Goal: Task Accomplishment & Management: Complete application form

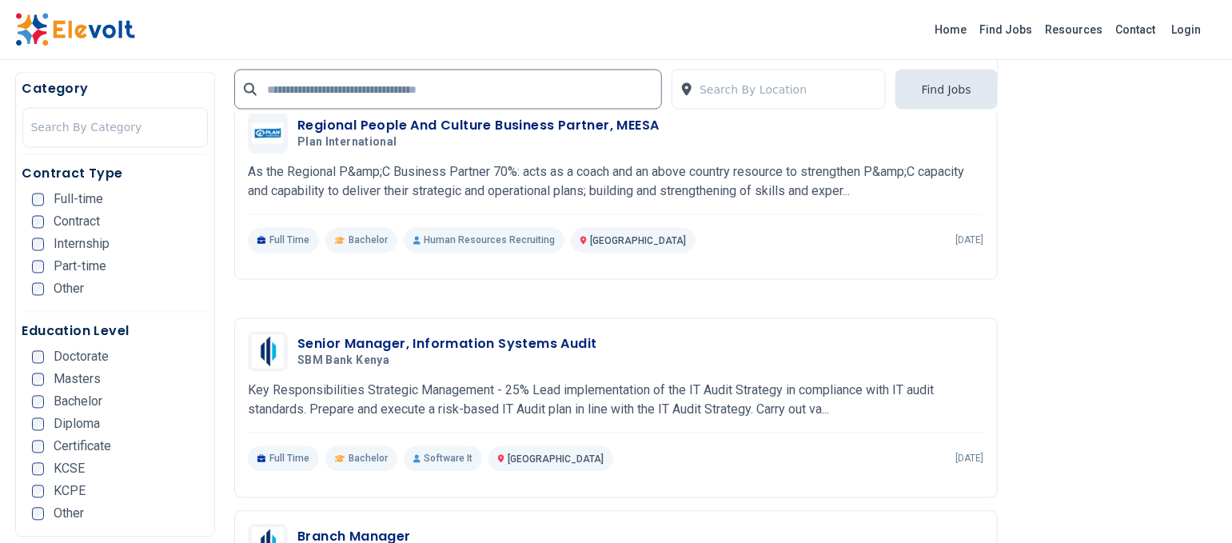
scroll to position [1253, 0]
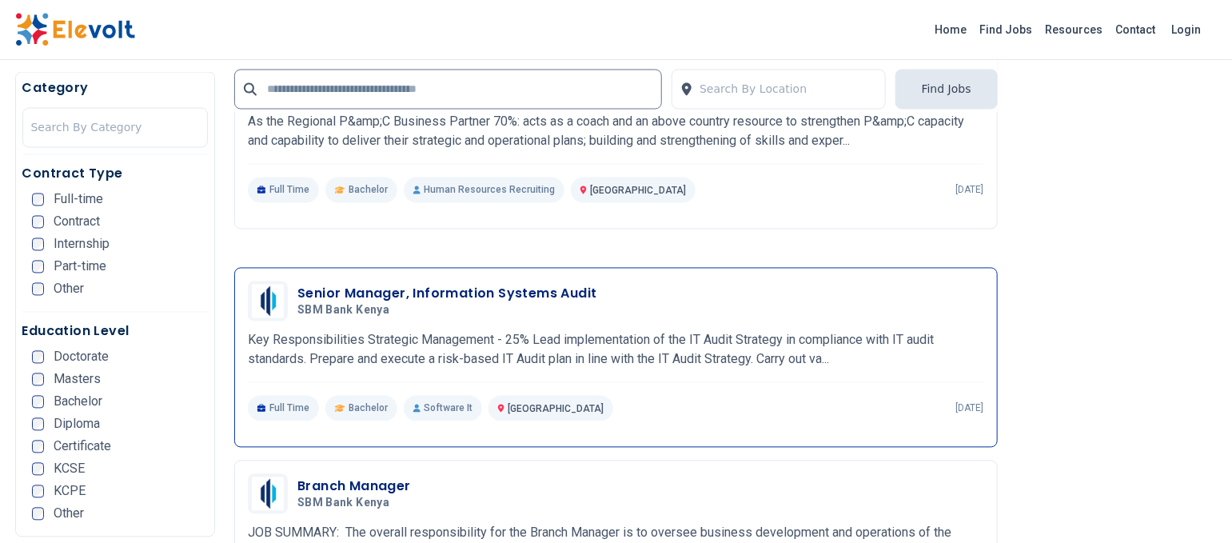
click at [385, 293] on h3 "Senior Manager, Information Systems Audit" at bounding box center [446, 294] width 299 height 19
